Goal: Task Accomplishment & Management: Use online tool/utility

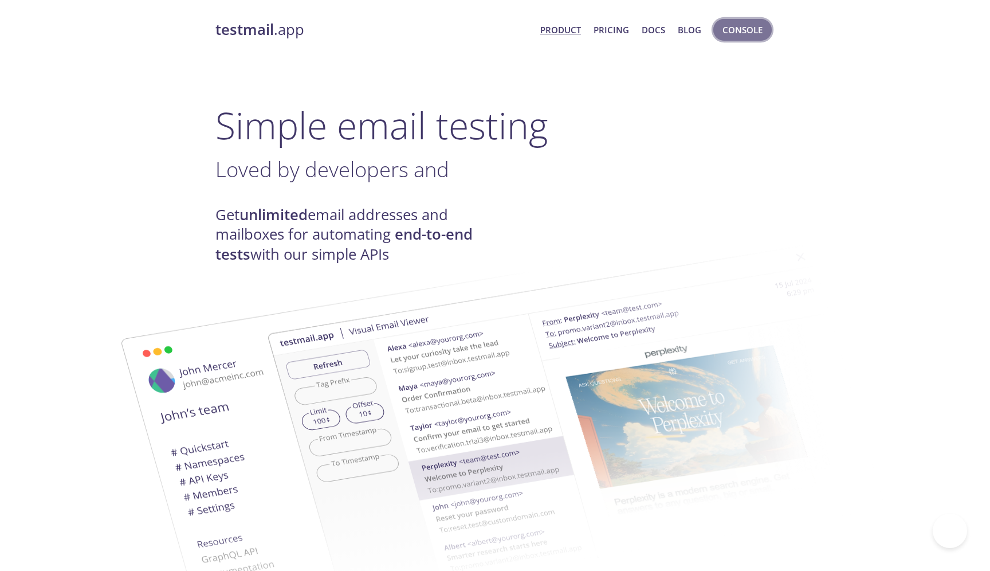
click at [738, 33] on span "Console" at bounding box center [743, 29] width 40 height 15
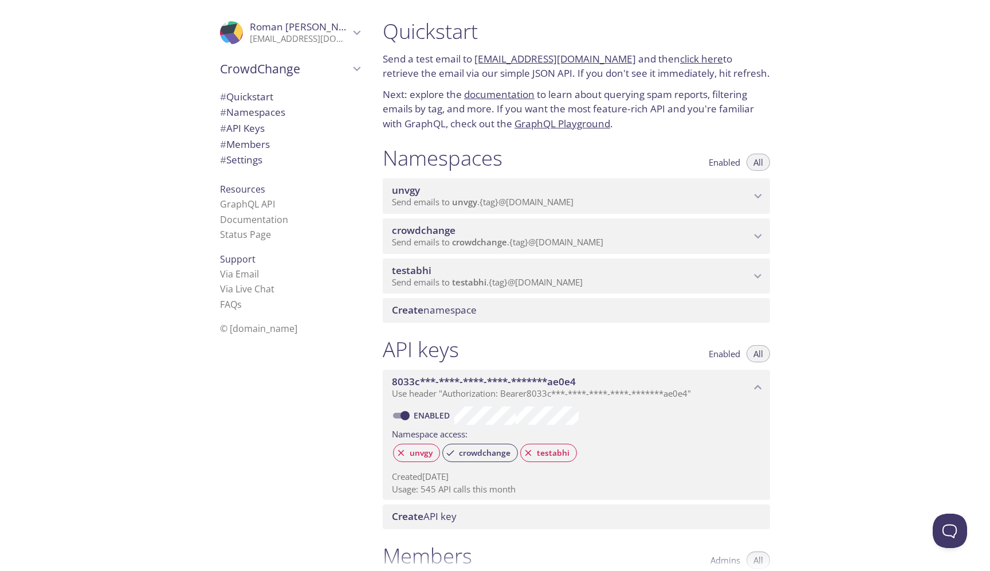
click at [708, 248] on p "Send emails to crowdchange . {tag} @[DOMAIN_NAME]" at bounding box center [571, 242] width 359 height 11
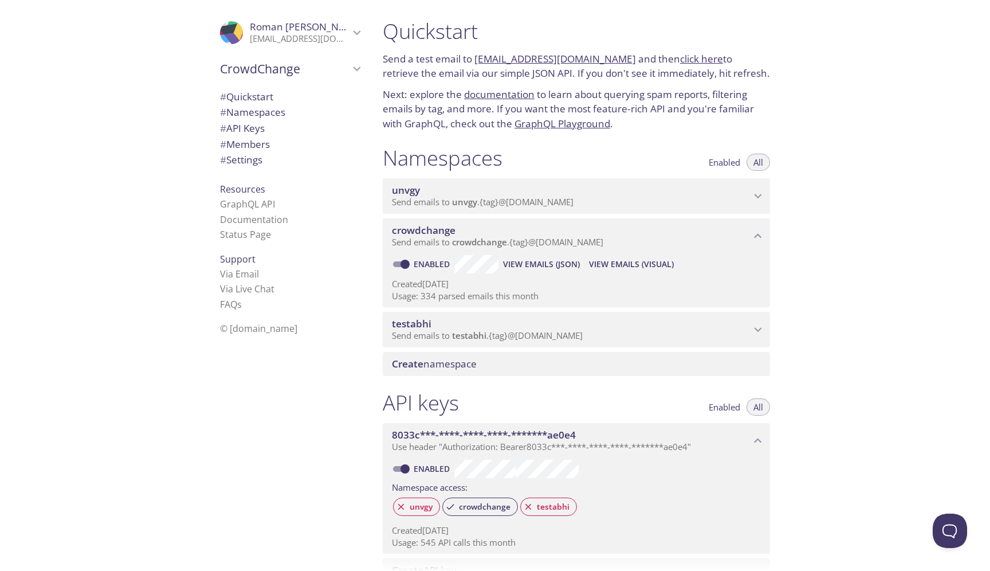
click at [627, 271] on span "View Emails (Visual)" at bounding box center [631, 264] width 85 height 14
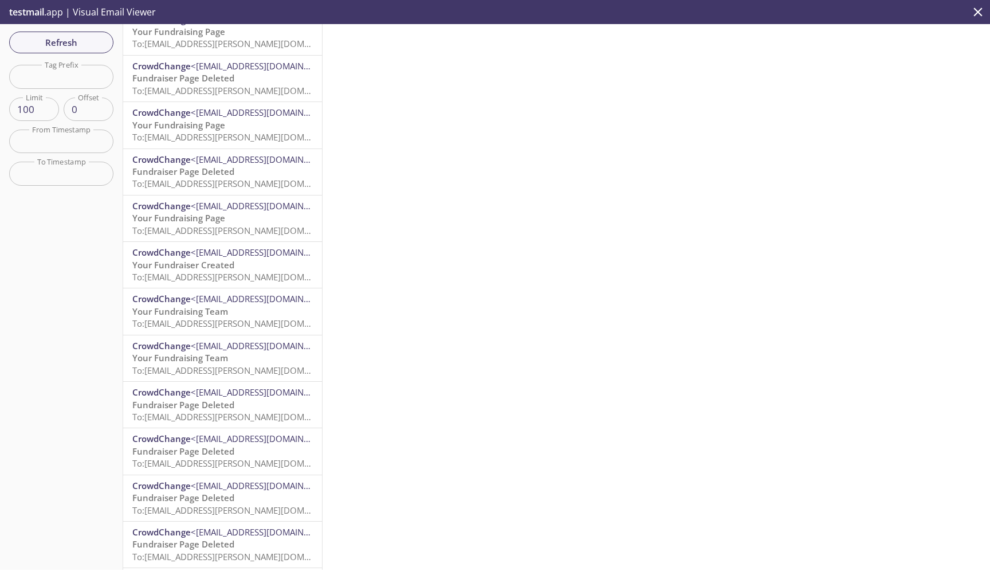
scroll to position [4137, 0]
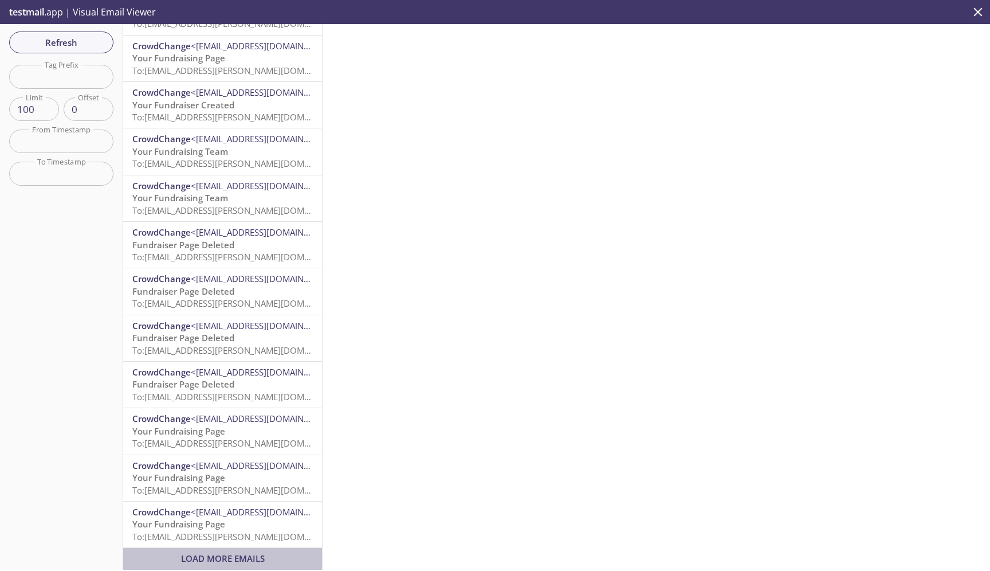
click at [256, 552] on span "Load More Emails" at bounding box center [223, 557] width 84 height 11
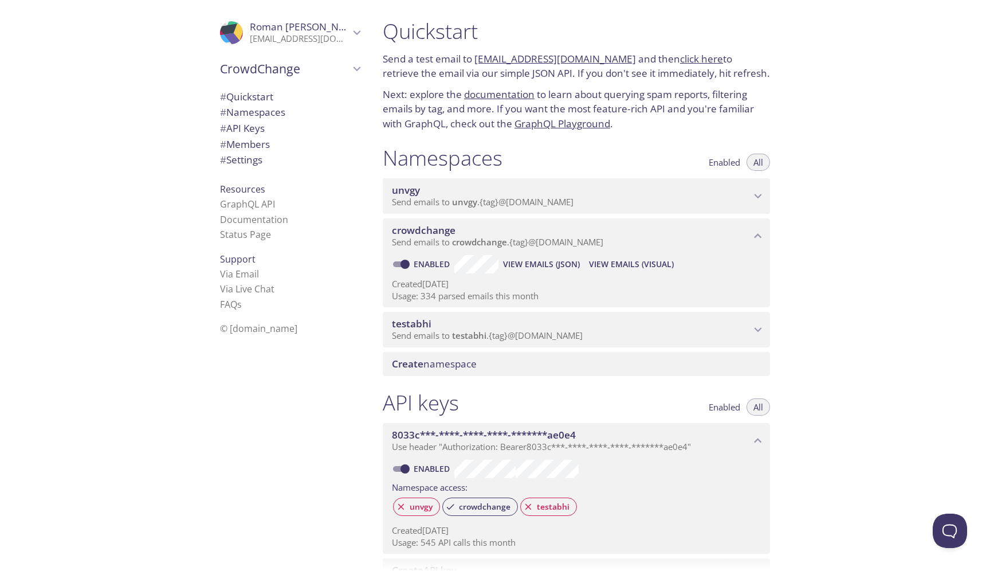
click at [598, 330] on span "testabhi" at bounding box center [571, 323] width 359 height 13
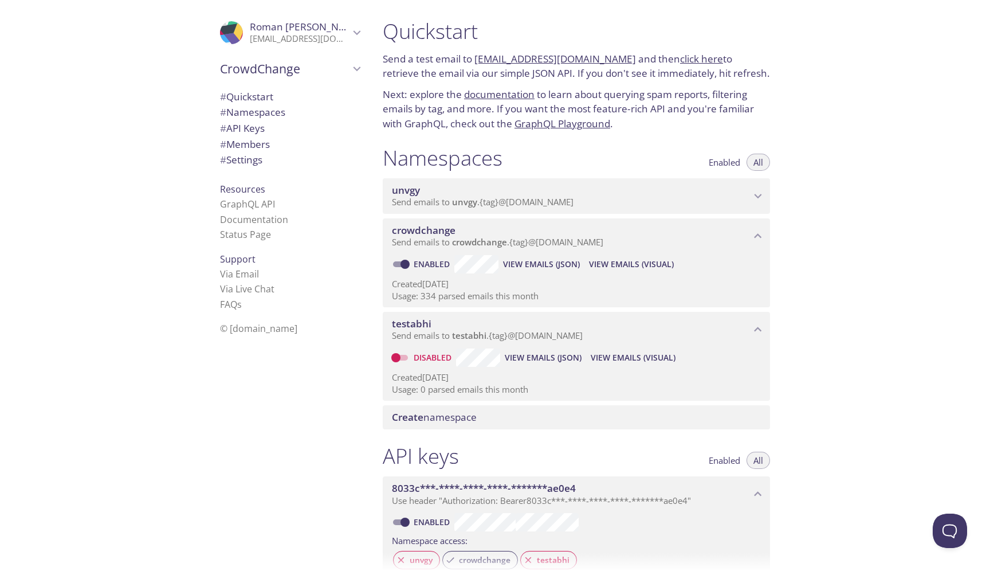
click at [620, 364] on span "View Emails (Visual)" at bounding box center [633, 358] width 85 height 14
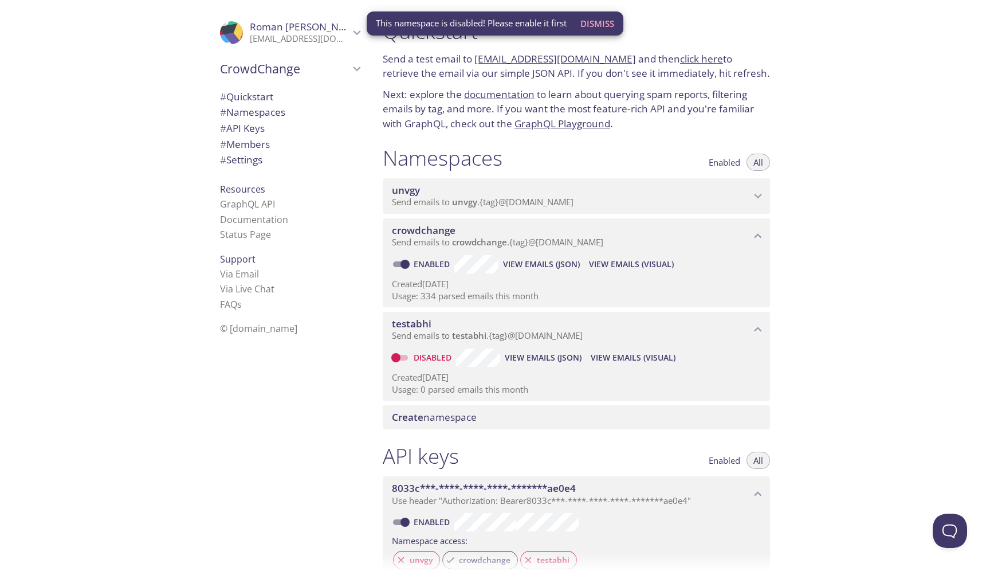
click at [609, 23] on span "Dismiss" at bounding box center [597, 23] width 34 height 15
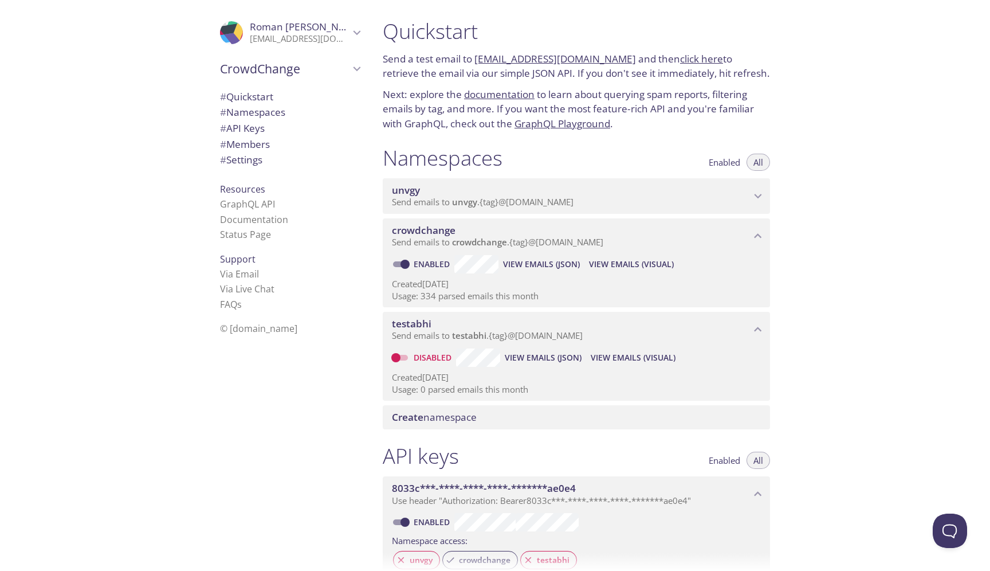
click at [653, 271] on span "View Emails (Visual)" at bounding box center [631, 264] width 85 height 14
